Goal: Information Seeking & Learning: Check status

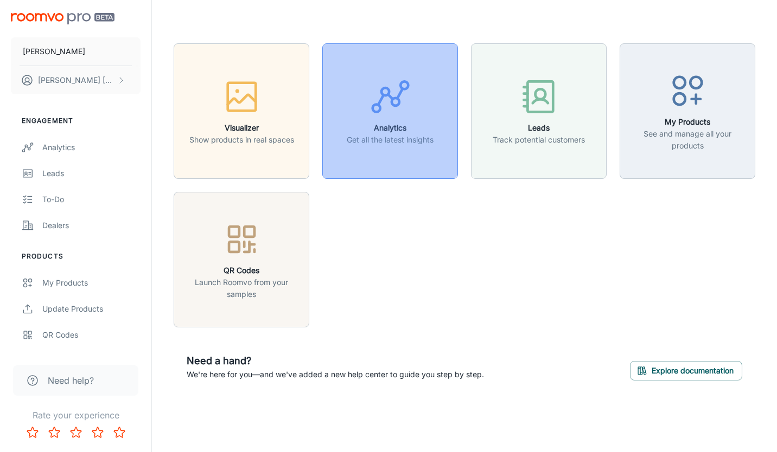
click at [425, 126] on h6 "Analytics" at bounding box center [390, 128] width 87 height 12
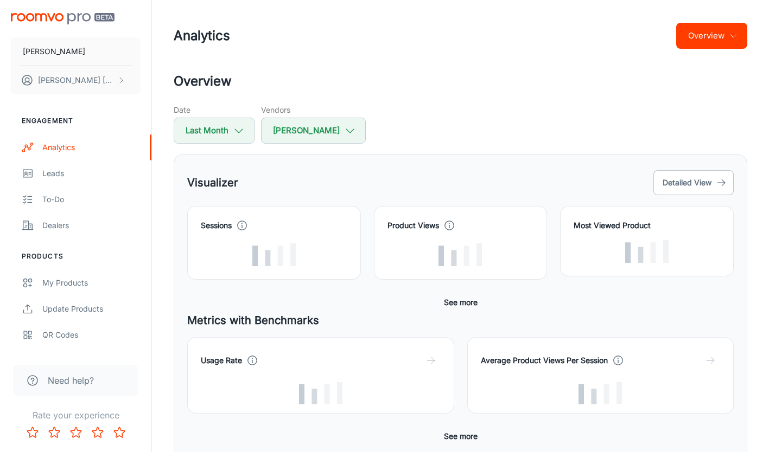
click at [724, 30] on button "Overview" at bounding box center [711, 36] width 71 height 26
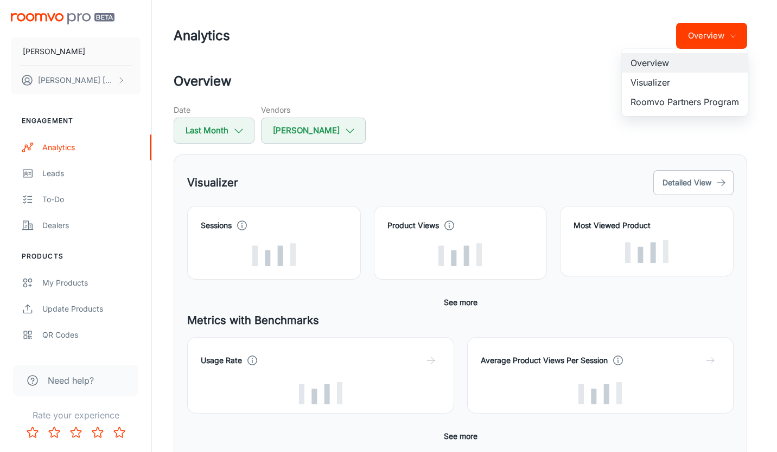
click at [654, 84] on li "Visualizer" at bounding box center [685, 83] width 126 height 20
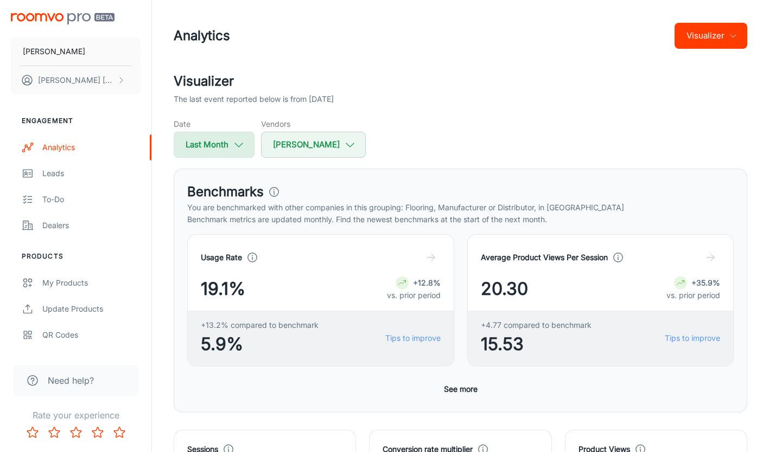
click at [244, 144] on icon "button" at bounding box center [239, 145] width 12 height 12
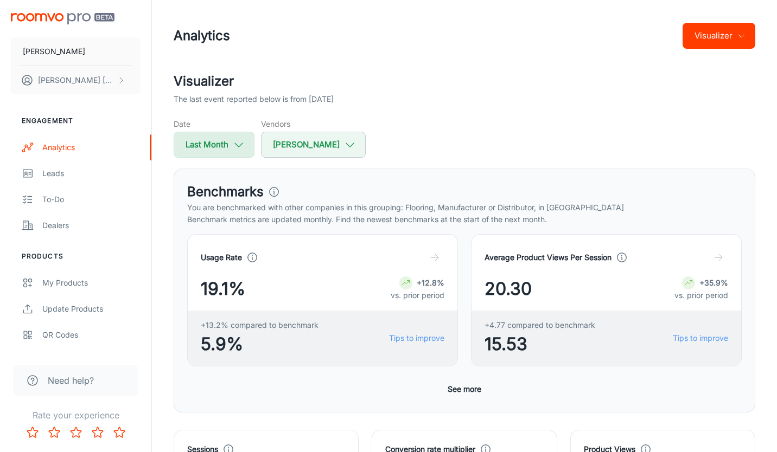
select select "7"
select select "2025"
select select "7"
select select "2025"
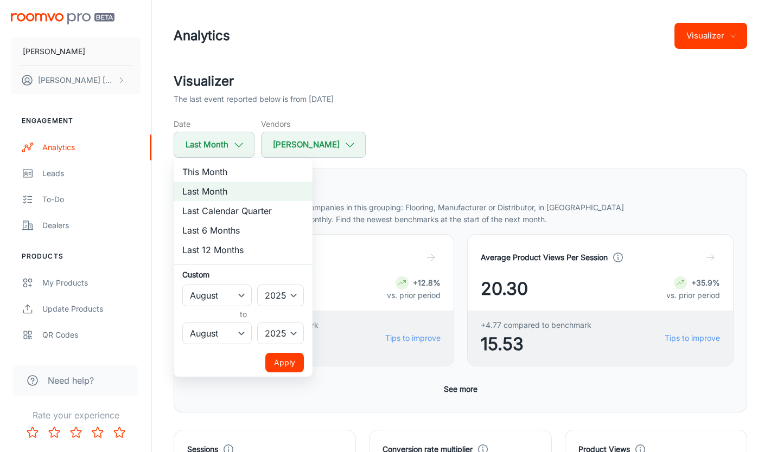
click at [222, 171] on li "This Month" at bounding box center [243, 172] width 139 height 20
select select "8"
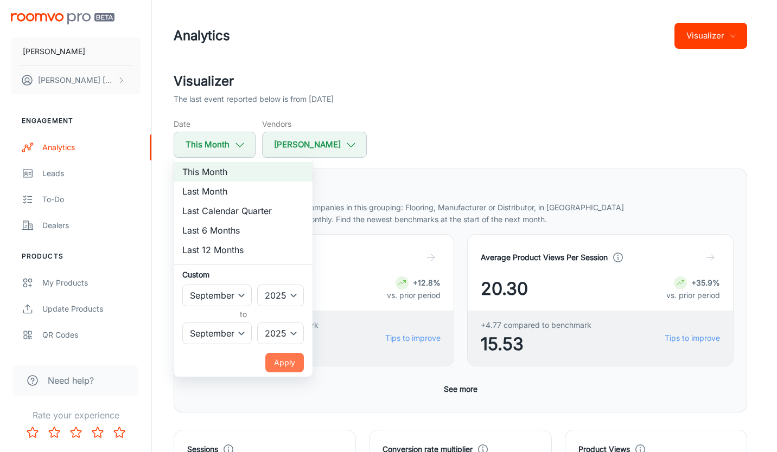
click at [285, 367] on button "Apply" at bounding box center [284, 363] width 39 height 20
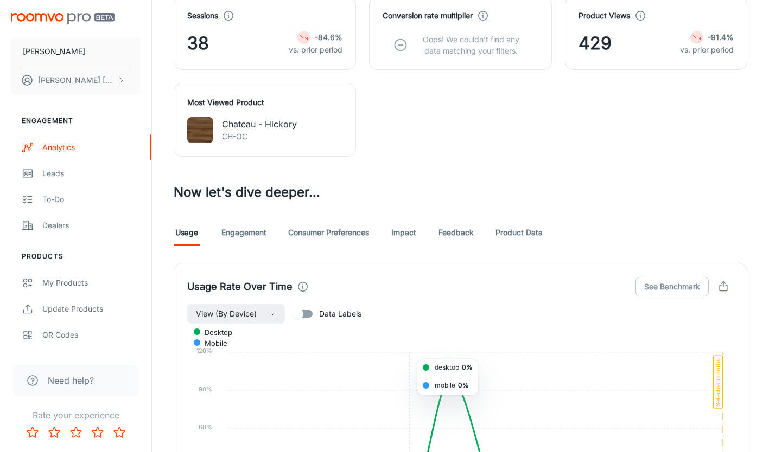
scroll to position [488, 0]
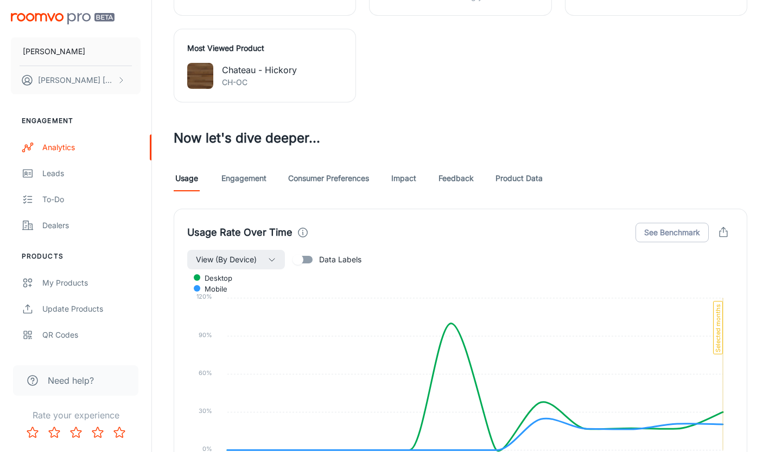
click at [507, 179] on link "Product Data" at bounding box center [518, 178] width 47 height 26
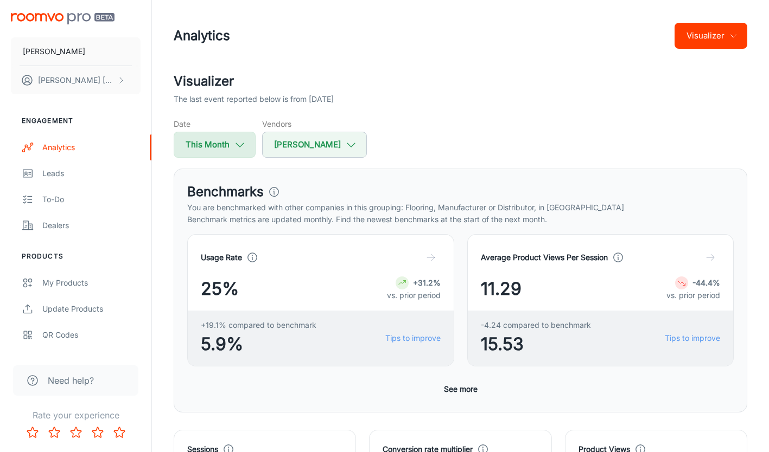
click at [248, 149] on button "This Month" at bounding box center [215, 145] width 82 height 26
select select "8"
select select "2025"
select select "8"
select select "2025"
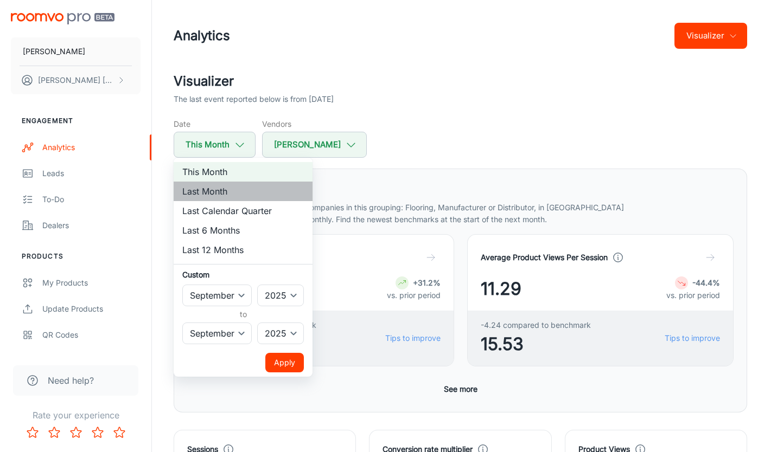
click at [205, 190] on li "Last Month" at bounding box center [243, 192] width 139 height 20
select select "7"
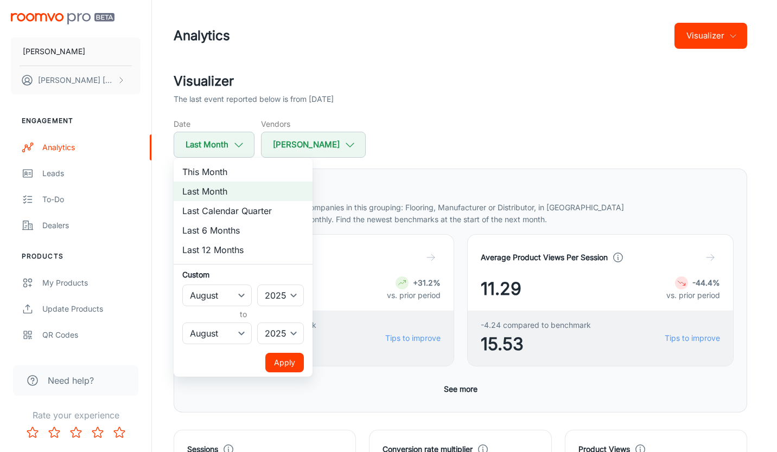
click at [278, 355] on button "Apply" at bounding box center [284, 363] width 39 height 20
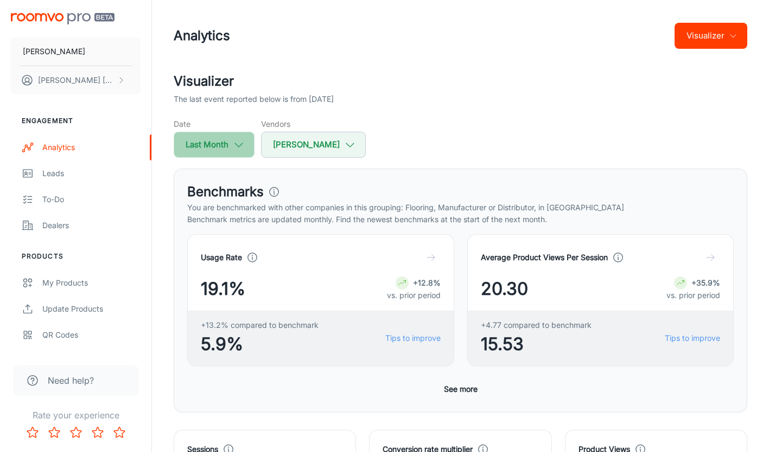
click at [242, 150] on icon "button" at bounding box center [239, 145] width 12 height 12
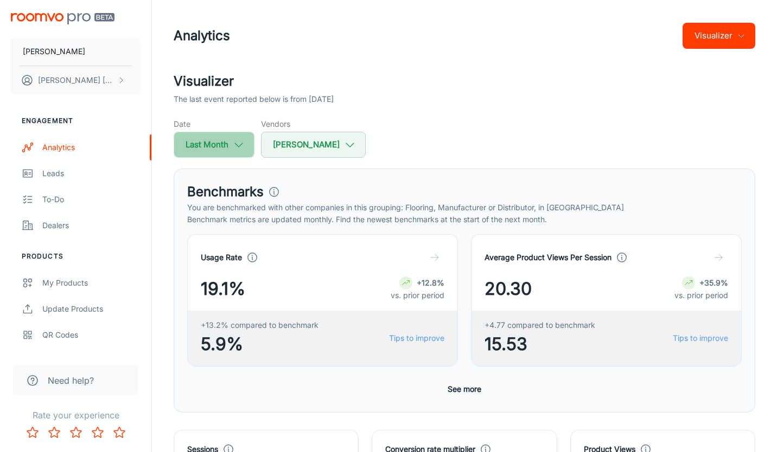
select select "7"
select select "2025"
select select "7"
select select "2025"
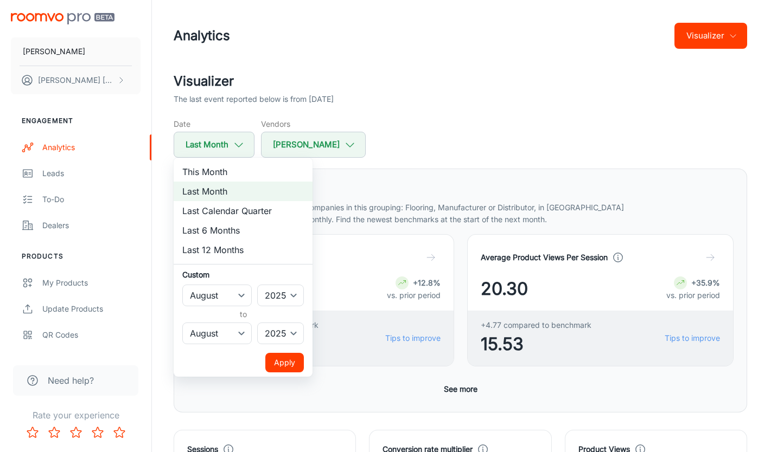
click at [209, 174] on li "This Month" at bounding box center [243, 172] width 139 height 20
select select "8"
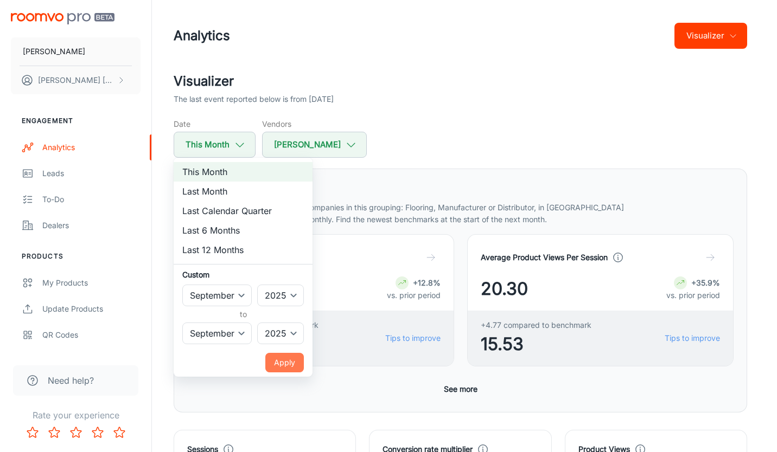
click at [280, 368] on button "Apply" at bounding box center [284, 363] width 39 height 20
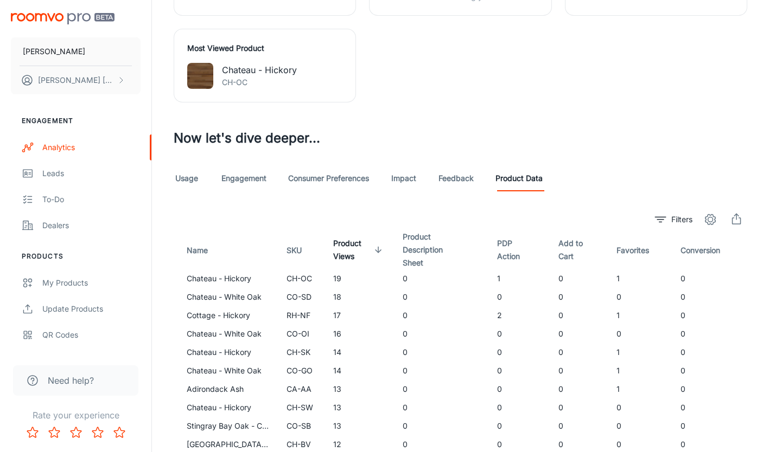
scroll to position [559, 0]
